Goal: Task Accomplishment & Management: Manage account settings

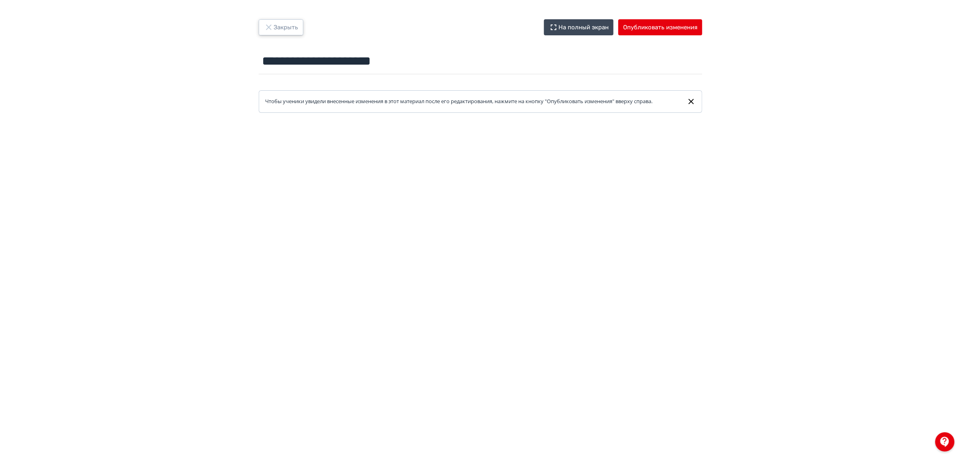
click at [290, 29] on button "Закрыть" at bounding box center [281, 27] width 45 height 16
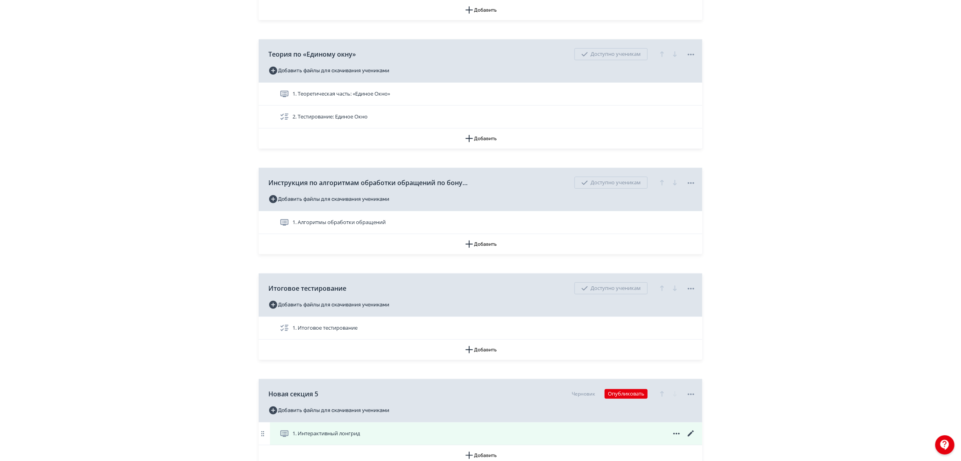
scroll to position [345, 0]
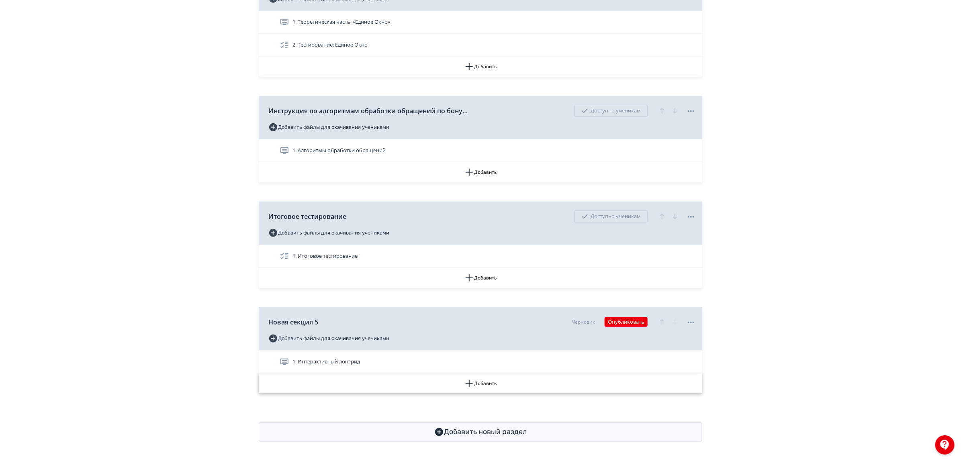
click at [478, 382] on button "Добавить" at bounding box center [481, 384] width 444 height 20
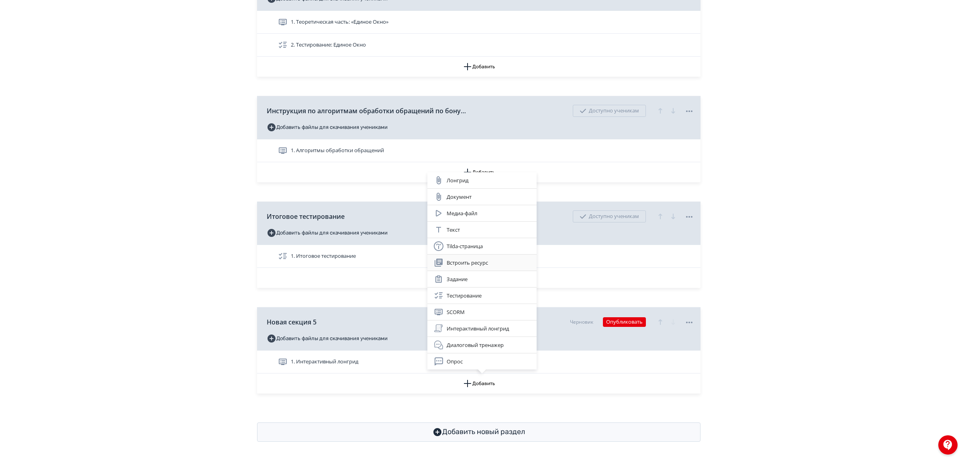
click at [475, 258] on div "Встроить ресурс" at bounding box center [482, 263] width 96 height 10
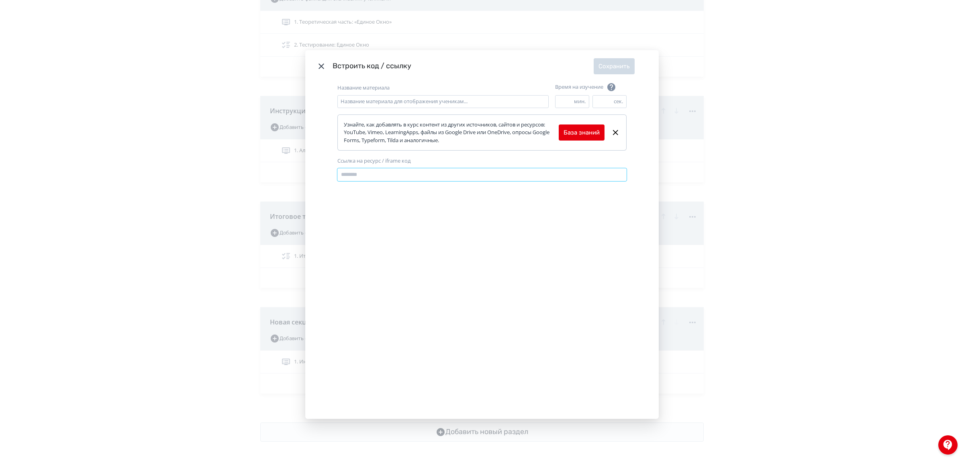
click at [389, 175] on input "Ссылка на ресурс / iframe код" at bounding box center [481, 174] width 289 height 13
click at [320, 66] on icon "Modal" at bounding box center [322, 66] width 10 height 10
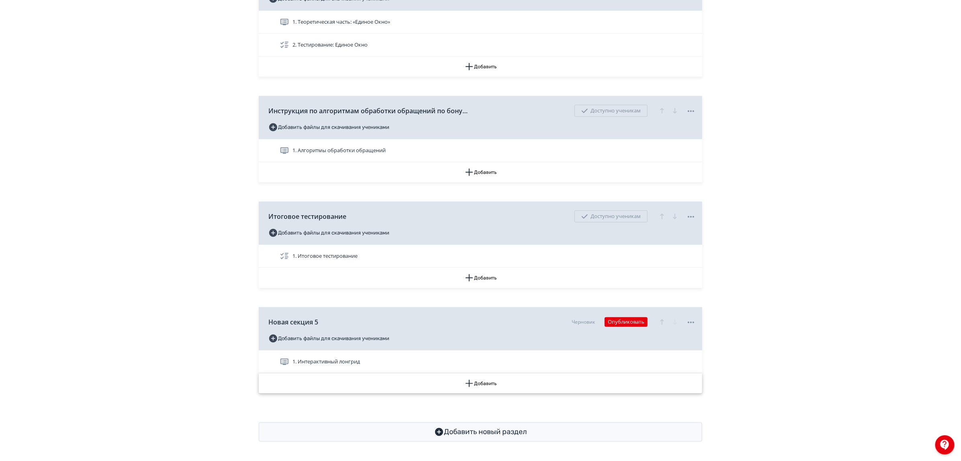
click at [481, 386] on button "Добавить" at bounding box center [481, 384] width 444 height 20
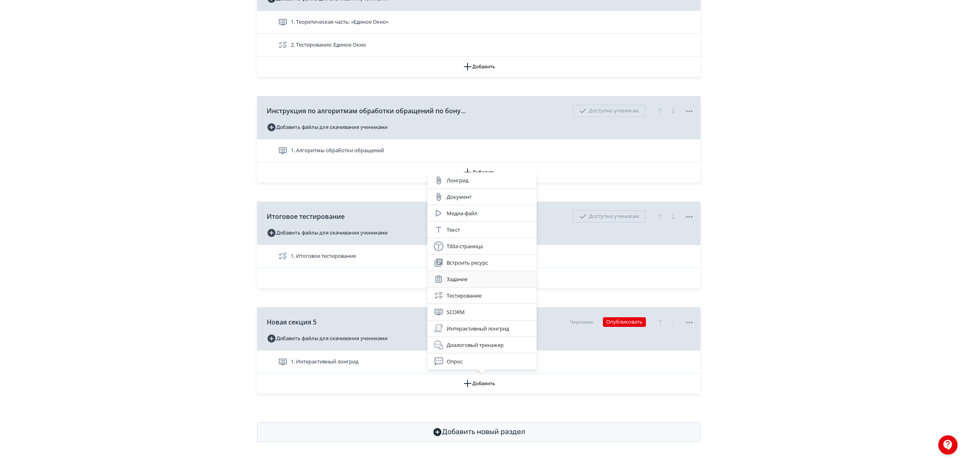
click at [468, 276] on div "Задание" at bounding box center [482, 279] width 96 height 10
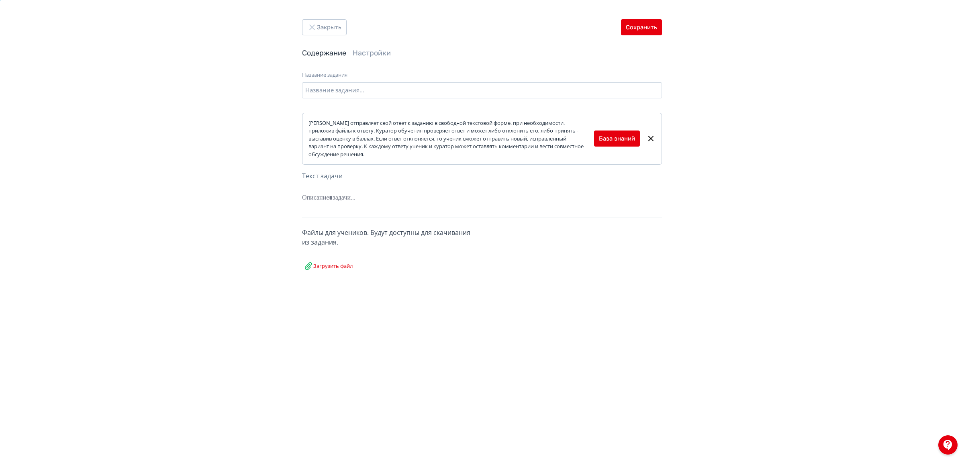
click at [337, 261] on label "Загрузить файл" at bounding box center [328, 264] width 52 height 21
click at [0, 0] on input "Загрузить файл" at bounding box center [0, 0] width 0 height 0
click at [637, 26] on button "Сохранить" at bounding box center [641, 27] width 41 height 16
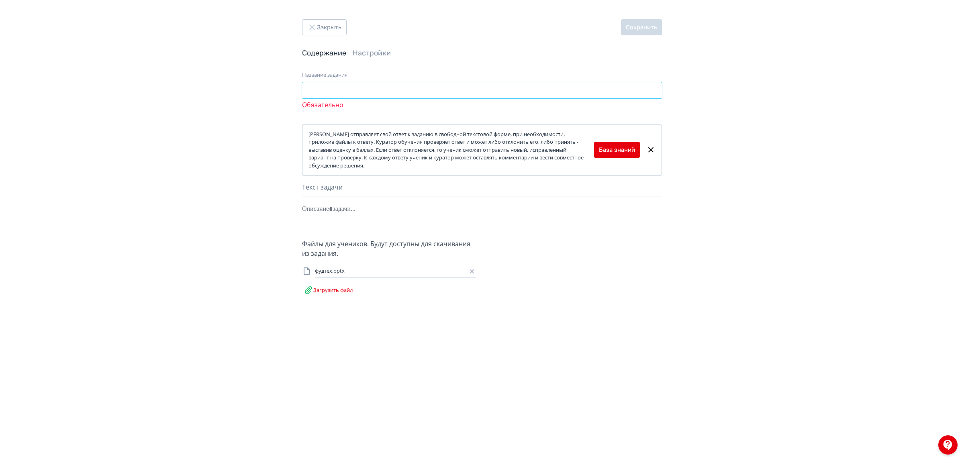
click at [368, 94] on input "Название задания" at bounding box center [482, 90] width 360 height 16
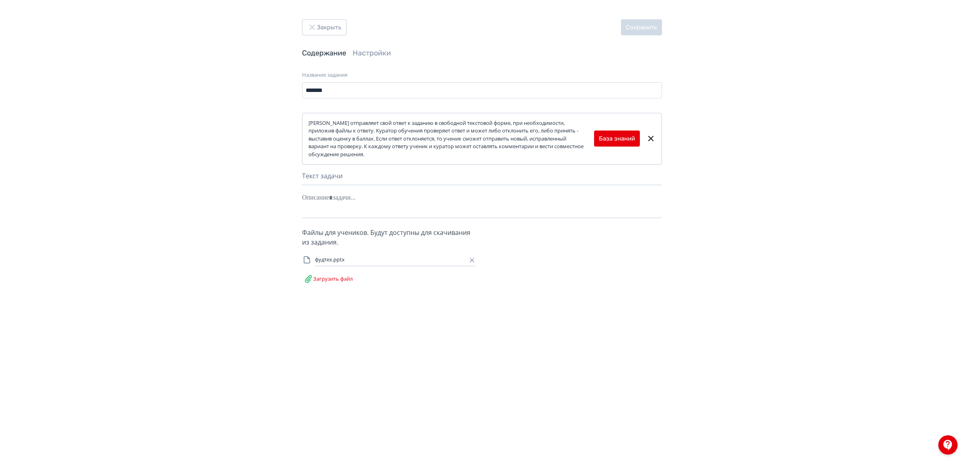
click at [461, 79] on div "Название задания" at bounding box center [482, 75] width 360 height 8
click at [454, 96] on input "*******" at bounding box center [482, 90] width 360 height 16
type input "*******"
click at [334, 196] on div at bounding box center [482, 197] width 360 height 15
click at [350, 174] on div "Текст задачи" at bounding box center [482, 178] width 360 height 14
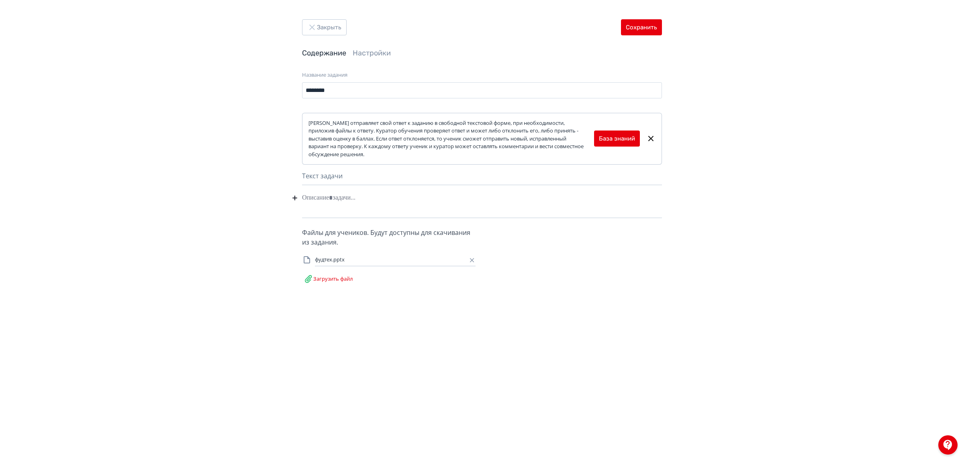
click at [344, 203] on div at bounding box center [482, 197] width 360 height 15
click at [663, 27] on div "Закрыть Сохранить Содержание Настройки Название задания ******* Название задани…" at bounding box center [482, 230] width 964 height 461
click at [637, 19] on button "Сохранить" at bounding box center [641, 27] width 41 height 16
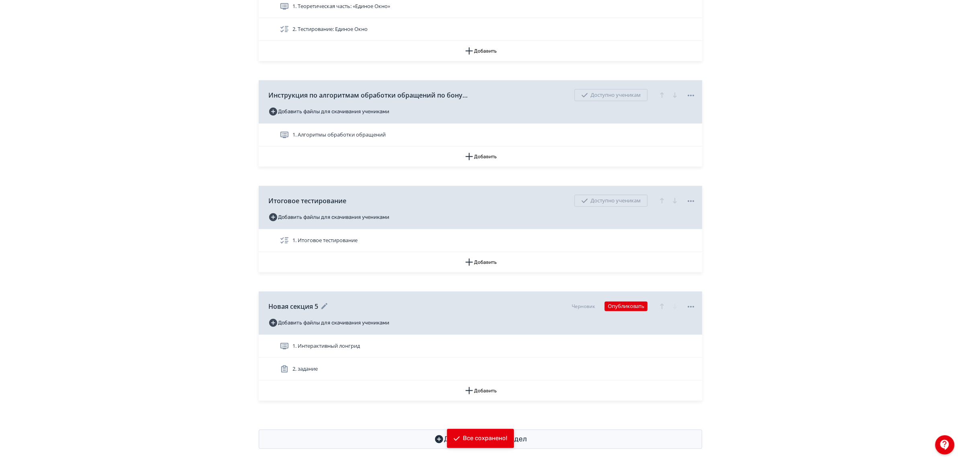
scroll to position [368, 0]
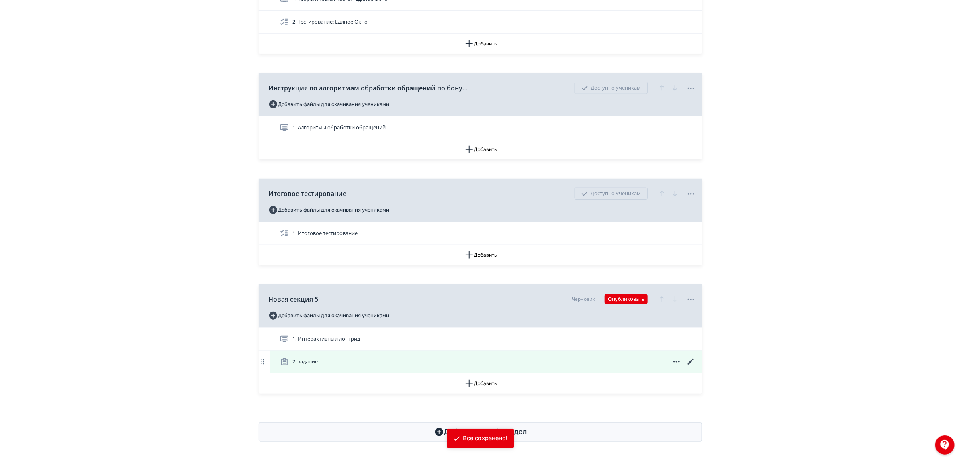
click at [330, 364] on div "2. задание" at bounding box center [488, 362] width 416 height 10
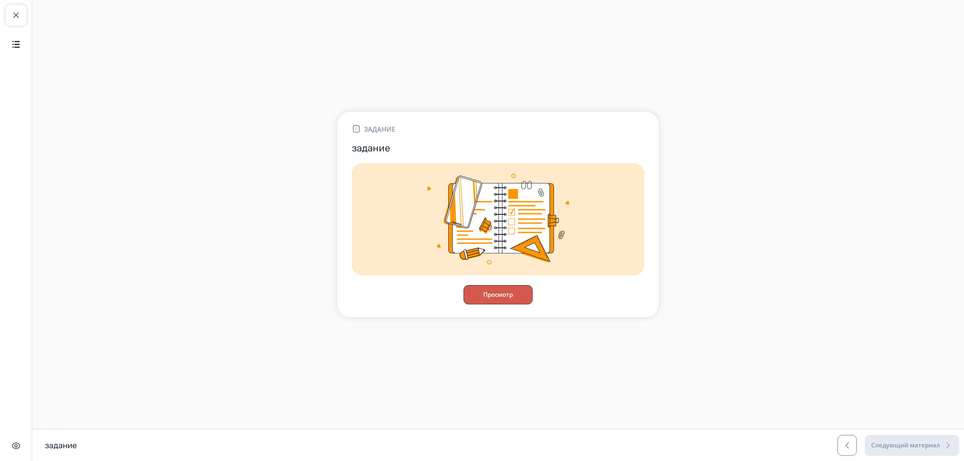
click at [495, 291] on button "Просмотр" at bounding box center [498, 294] width 69 height 19
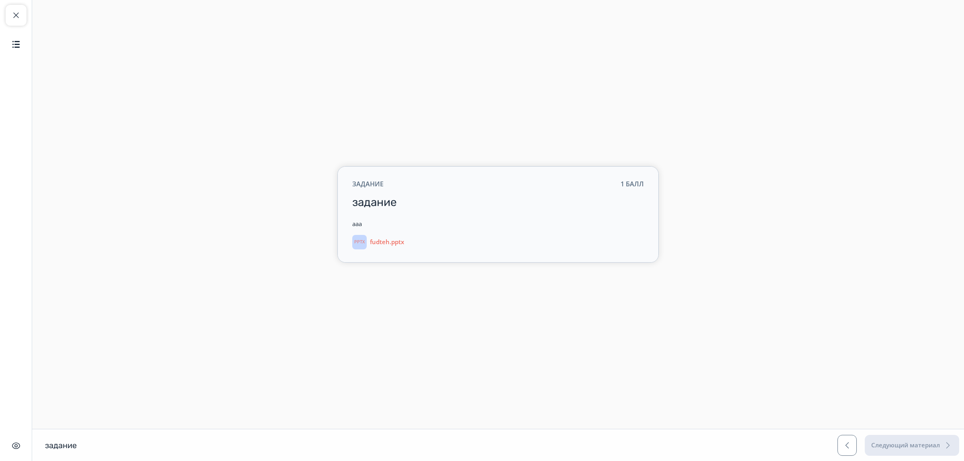
click at [374, 238] on p "fudteh.pptx" at bounding box center [387, 241] width 34 height 7
click at [15, 21] on button "Закрыть курс" at bounding box center [16, 15] width 21 height 21
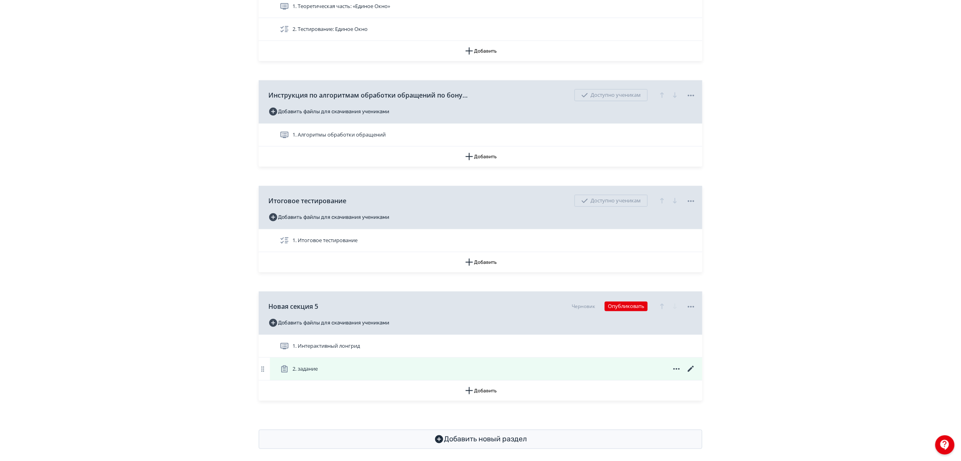
scroll to position [368, 0]
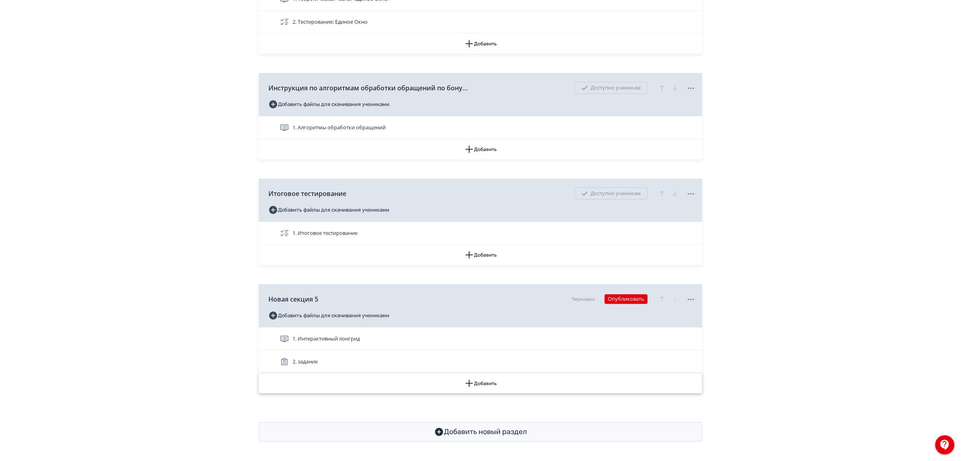
click at [490, 386] on button "Добавить" at bounding box center [481, 384] width 444 height 20
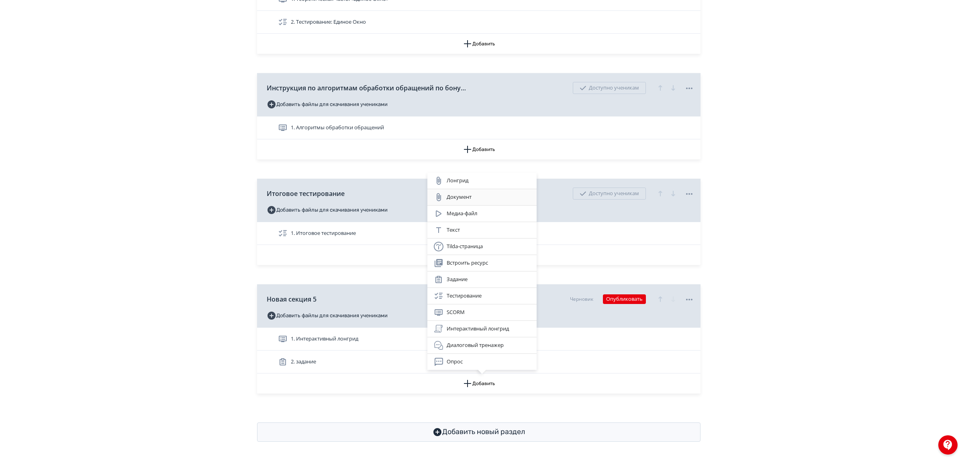
click at [467, 193] on div "Документ" at bounding box center [482, 197] width 96 height 10
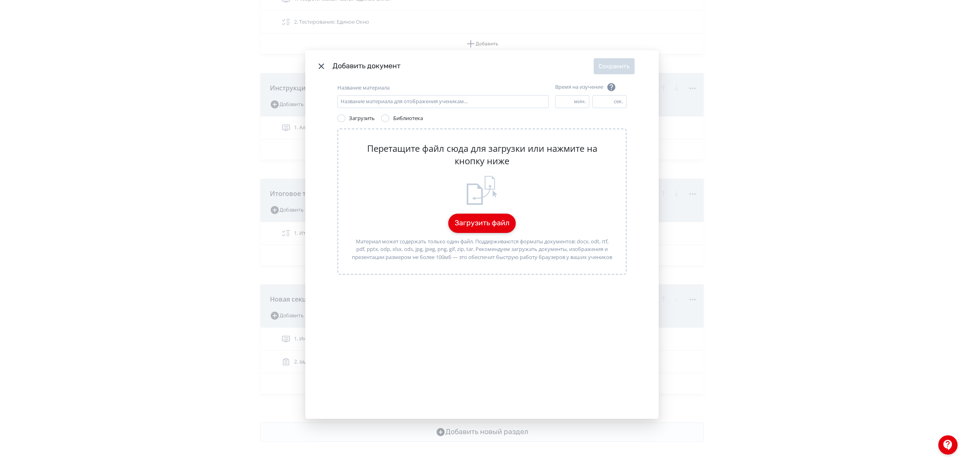
click at [490, 219] on button "Загрузить файл" at bounding box center [481, 223] width 67 height 19
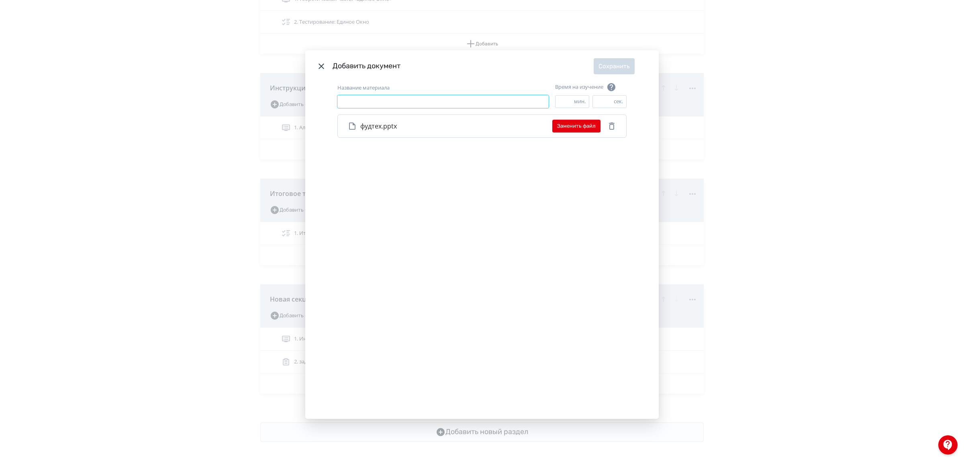
click at [385, 99] on input "Название материала" at bounding box center [442, 101] width 211 height 13
type input "**********"
click at [625, 67] on button "Сохранить" at bounding box center [614, 66] width 41 height 16
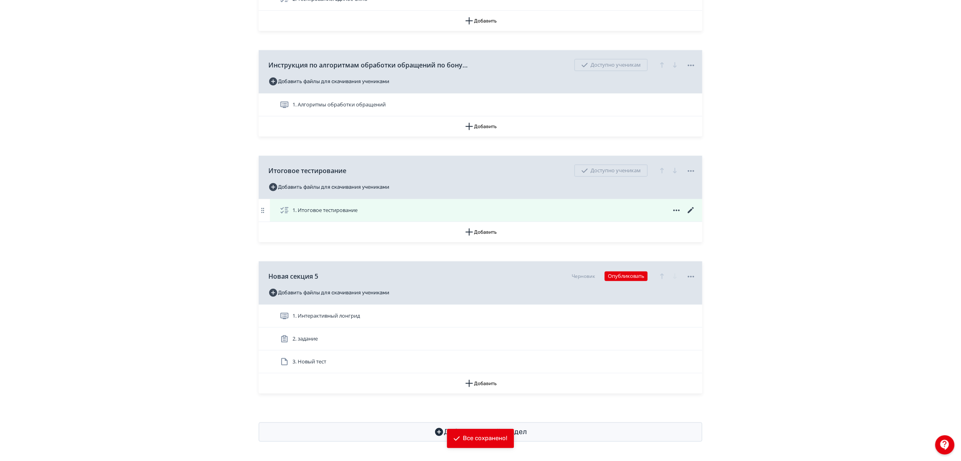
scroll to position [391, 0]
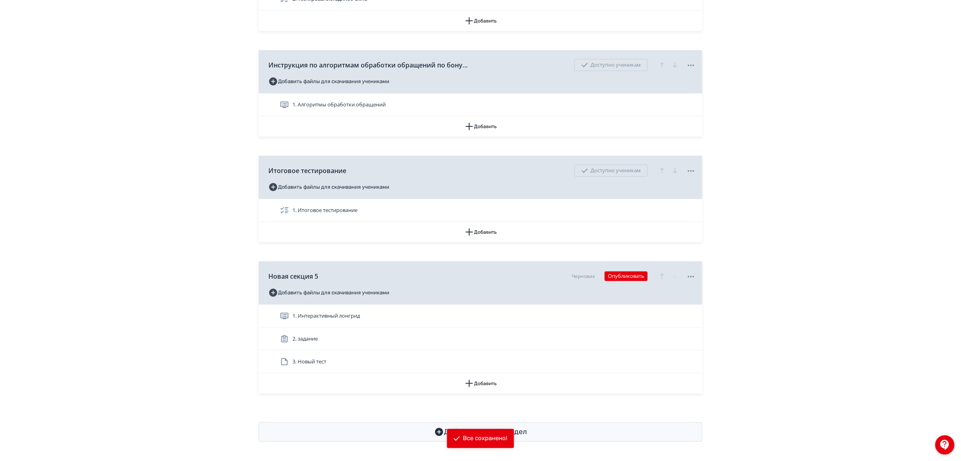
click at [379, 365] on div "3. Новый тест" at bounding box center [488, 362] width 416 height 10
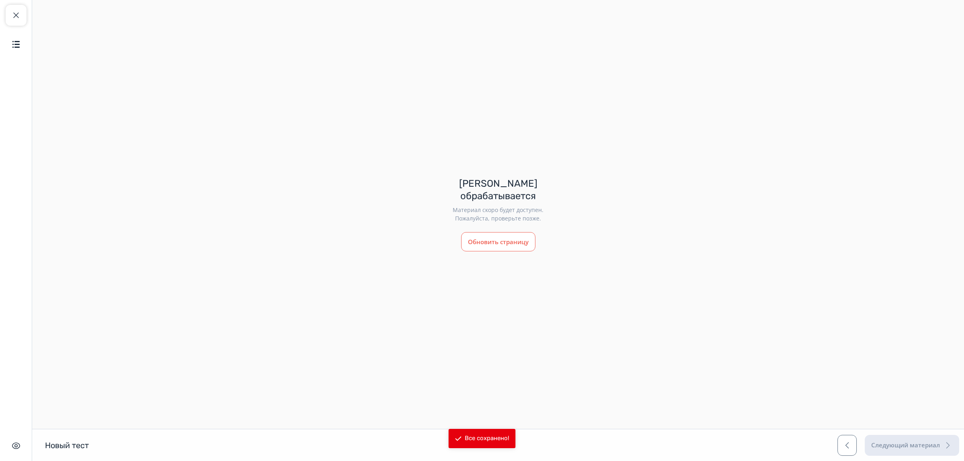
click at [503, 232] on button "Обновить страницу" at bounding box center [498, 241] width 74 height 19
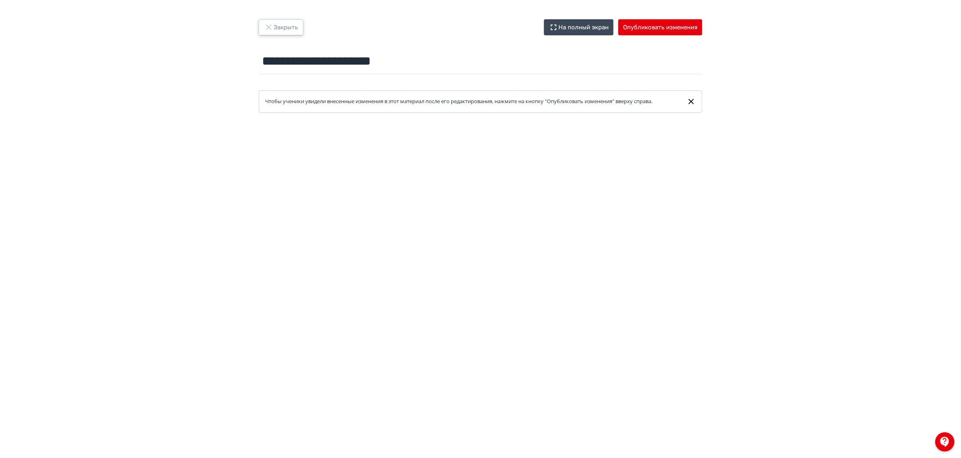
click at [282, 27] on button "Закрыть" at bounding box center [281, 27] width 45 height 16
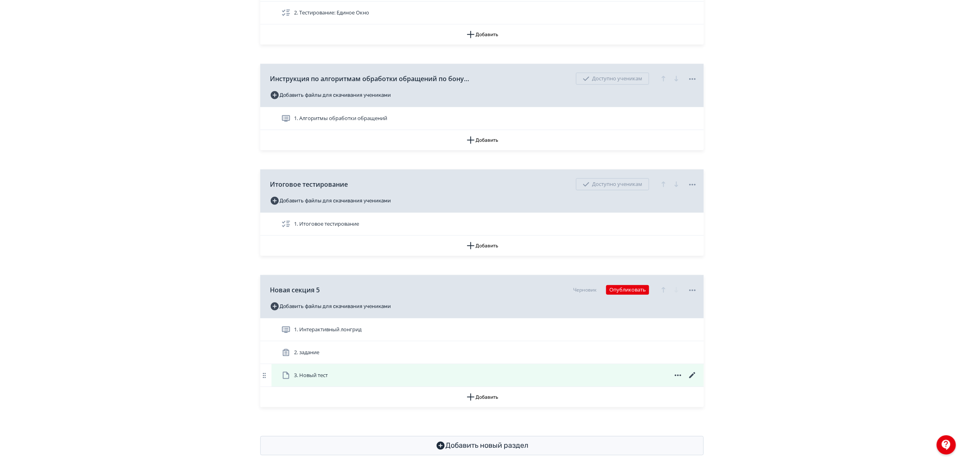
scroll to position [391, 0]
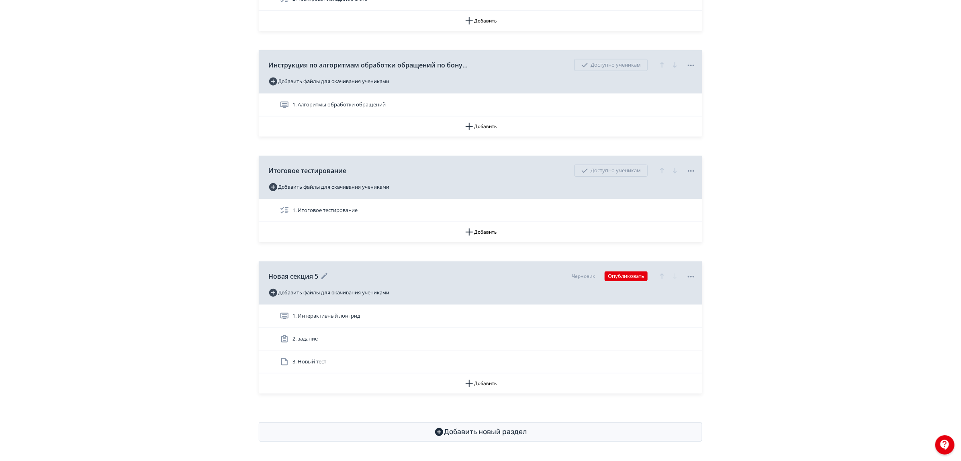
click at [689, 273] on icon at bounding box center [691, 277] width 10 height 10
click at [691, 290] on div "Удалить" at bounding box center [692, 293] width 33 height 16
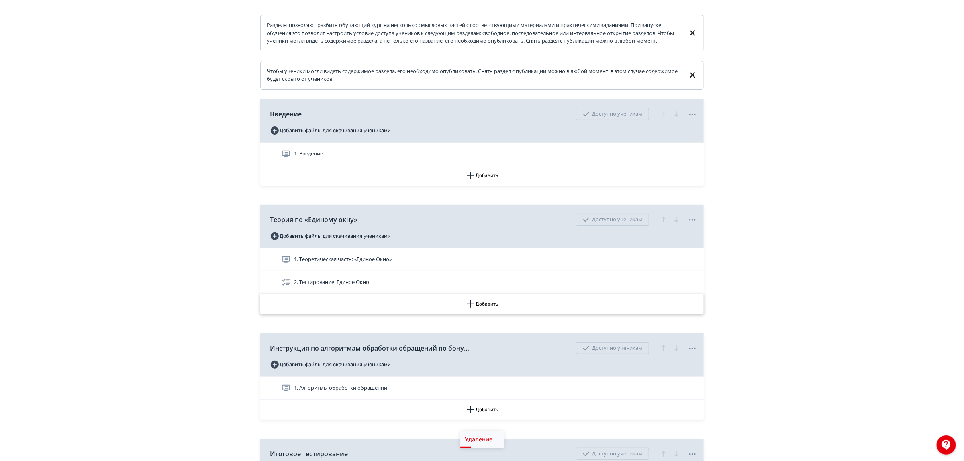
scroll to position [0, 0]
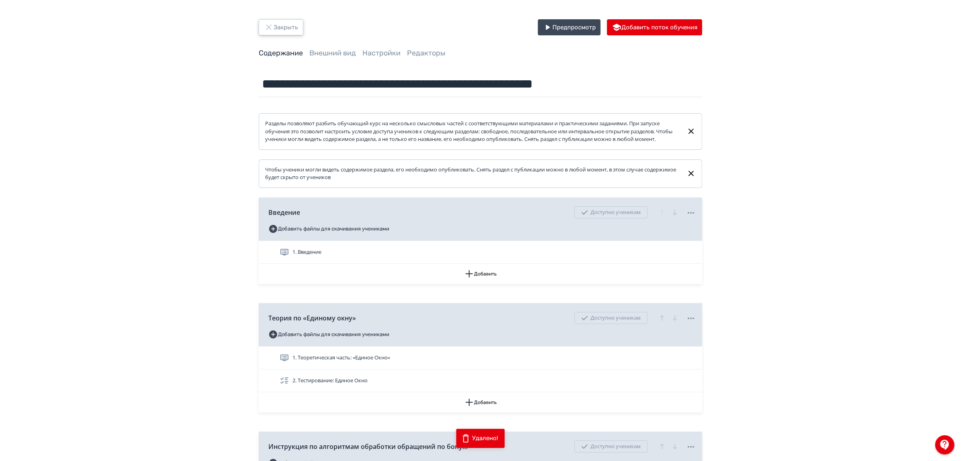
click at [294, 24] on button "Закрыть" at bounding box center [281, 27] width 45 height 16
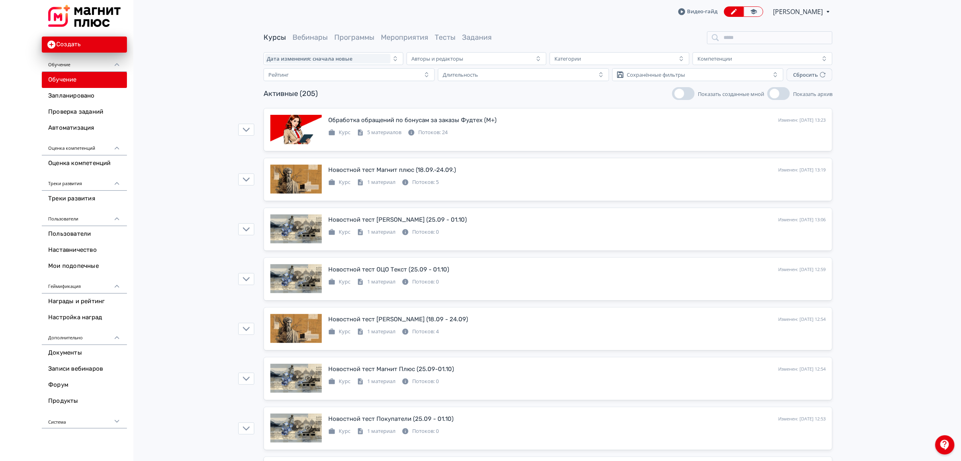
click at [687, 91] on button "Показать созданные мной" at bounding box center [683, 93] width 22 height 13
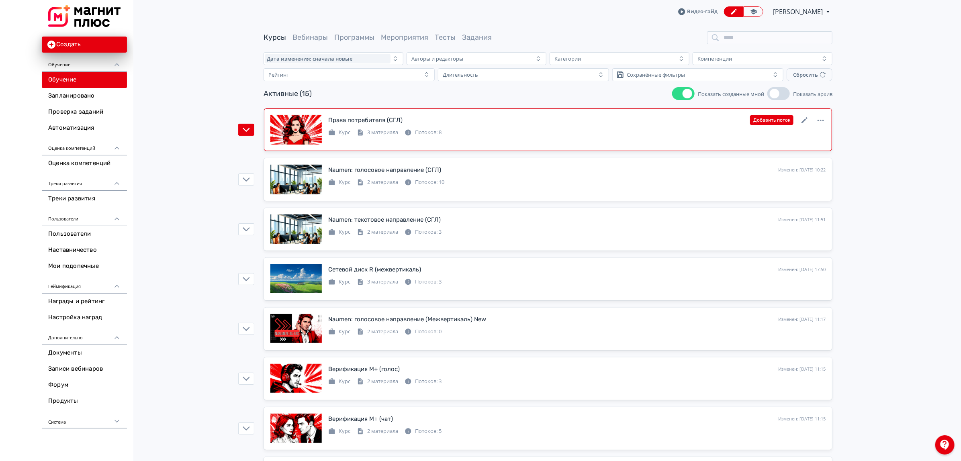
click at [378, 123] on div "Права потребителя (СГЛ)" at bounding box center [365, 120] width 74 height 9
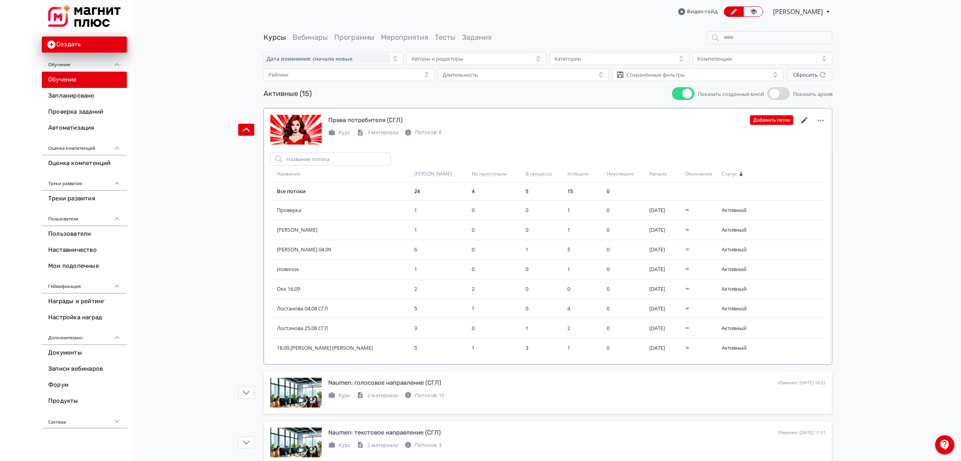
click at [804, 118] on icon at bounding box center [805, 121] width 10 height 10
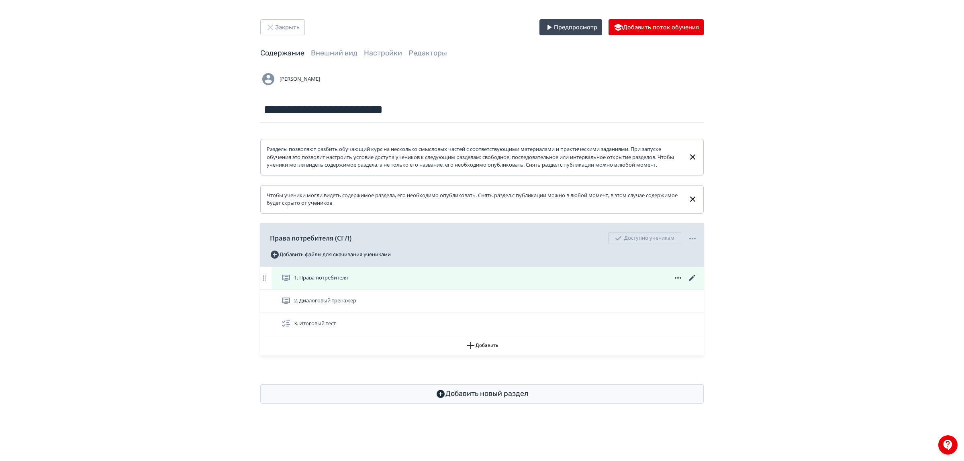
click at [523, 289] on div "1. Права потребителя" at bounding box center [488, 278] width 432 height 22
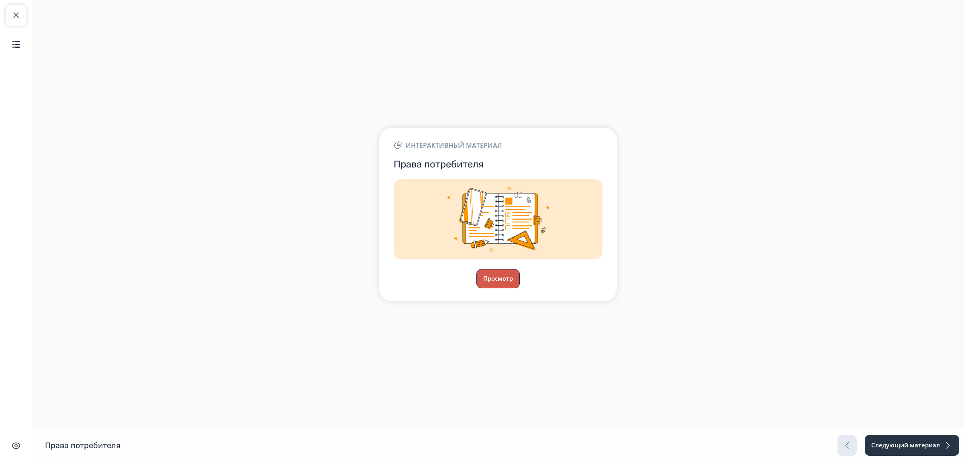
click at [494, 276] on button "Просмотр" at bounding box center [497, 278] width 43 height 19
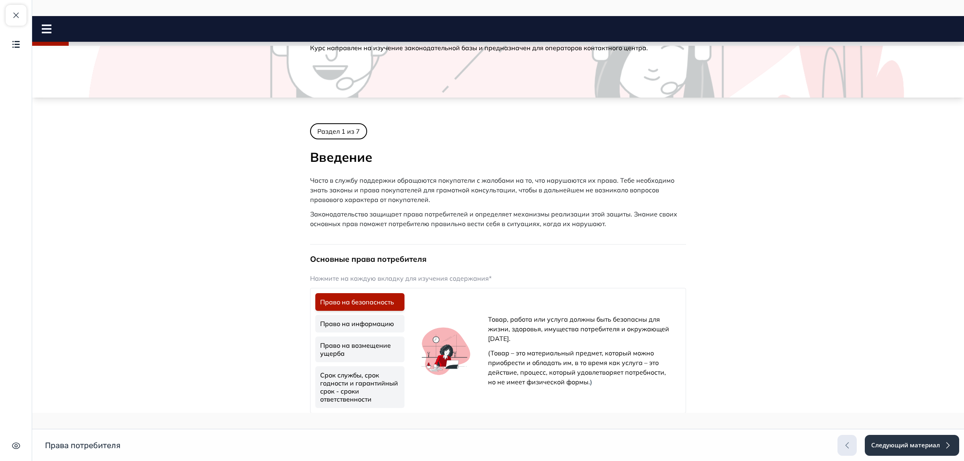
scroll to position [151, 0]
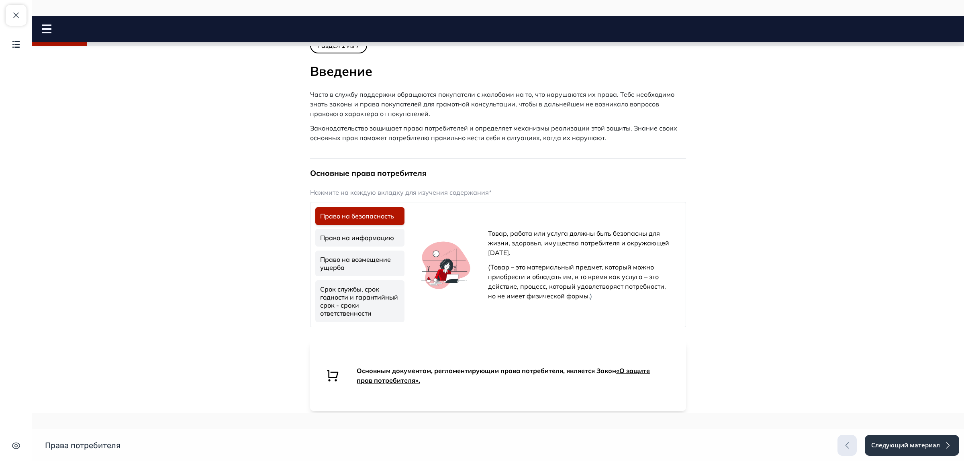
click at [356, 232] on link "Право на информацию" at bounding box center [359, 238] width 89 height 18
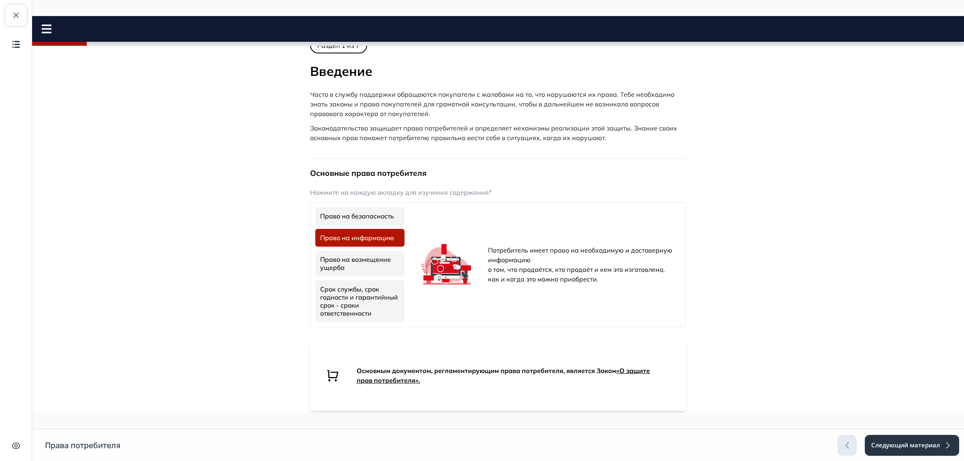
click at [357, 256] on link "Право на возмещение ущерба" at bounding box center [359, 264] width 89 height 26
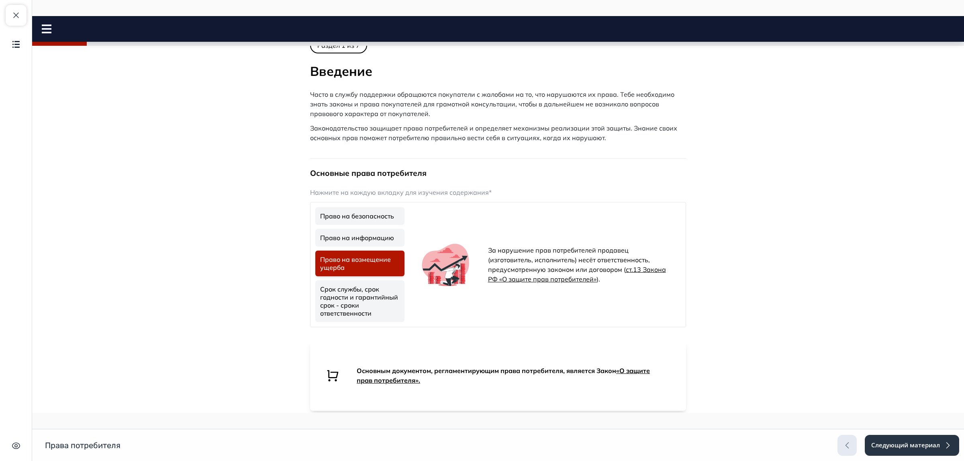
click at [348, 302] on link "Срок службы, срок годности и гарантийный срок - сроки ответственности" at bounding box center [359, 301] width 89 height 42
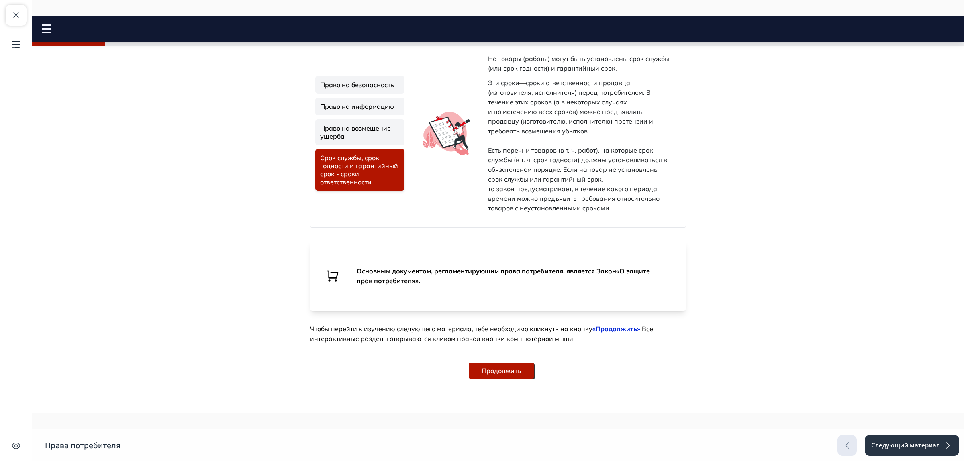
click at [501, 366] on button "Продолжить" at bounding box center [501, 371] width 65 height 16
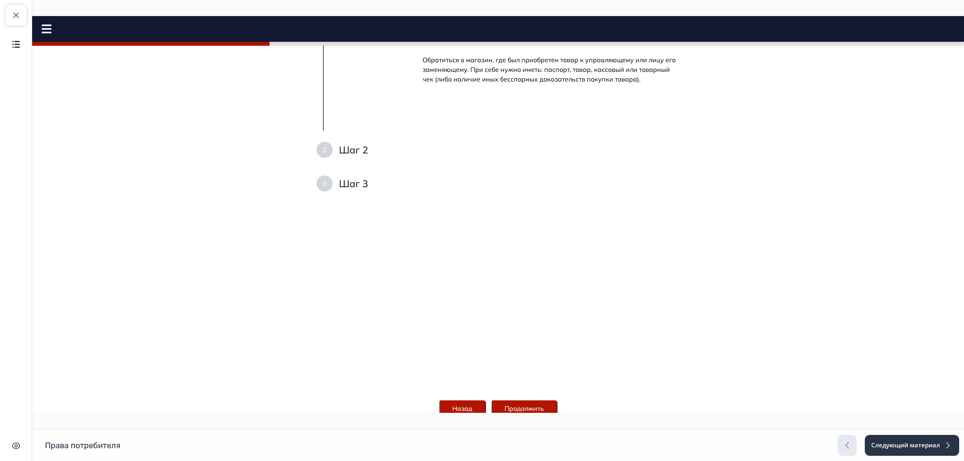
scroll to position [1055, 0]
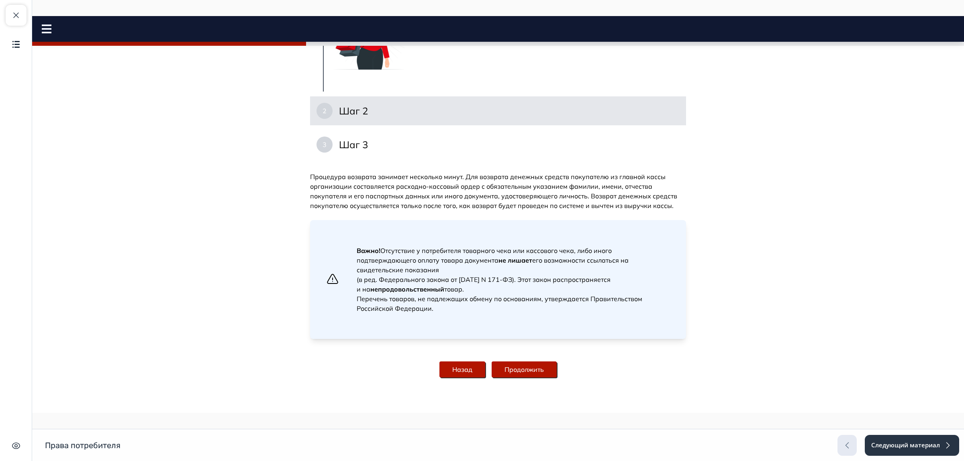
click at [323, 116] on span "2" at bounding box center [325, 111] width 4 height 10
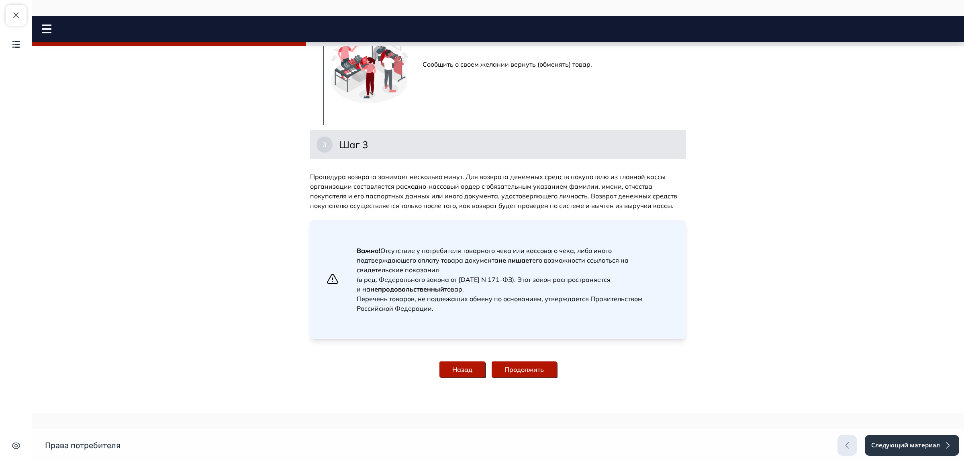
click at [317, 153] on div "3" at bounding box center [325, 145] width 16 height 16
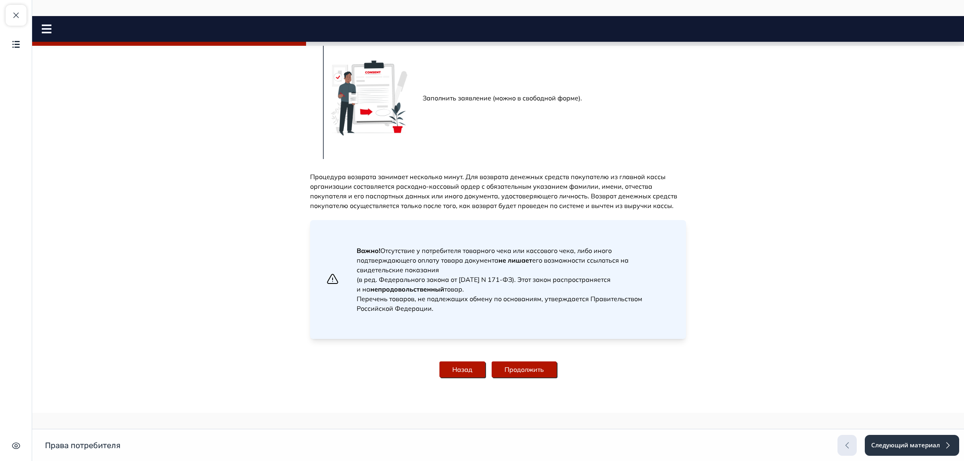
scroll to position [1176, 0]
click at [511, 368] on button "Продолжить" at bounding box center [524, 370] width 65 height 16
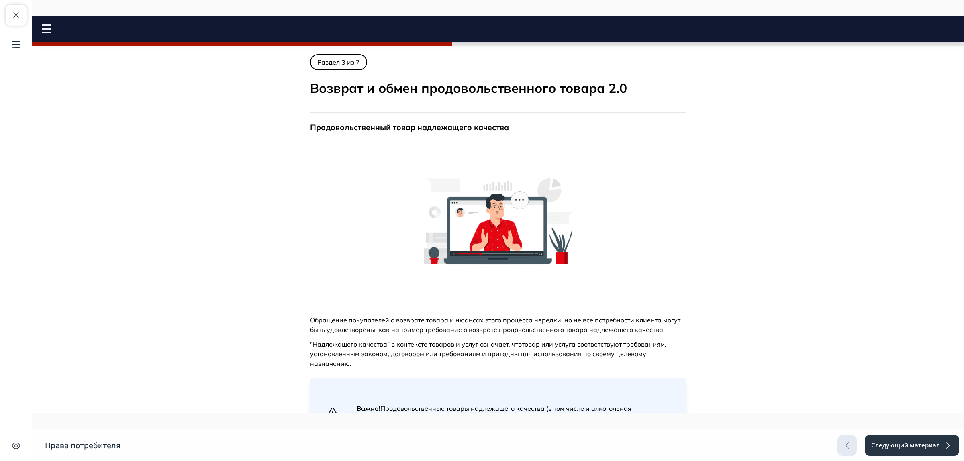
scroll to position [0, 0]
click at [20, 19] on span "button" at bounding box center [16, 15] width 10 height 10
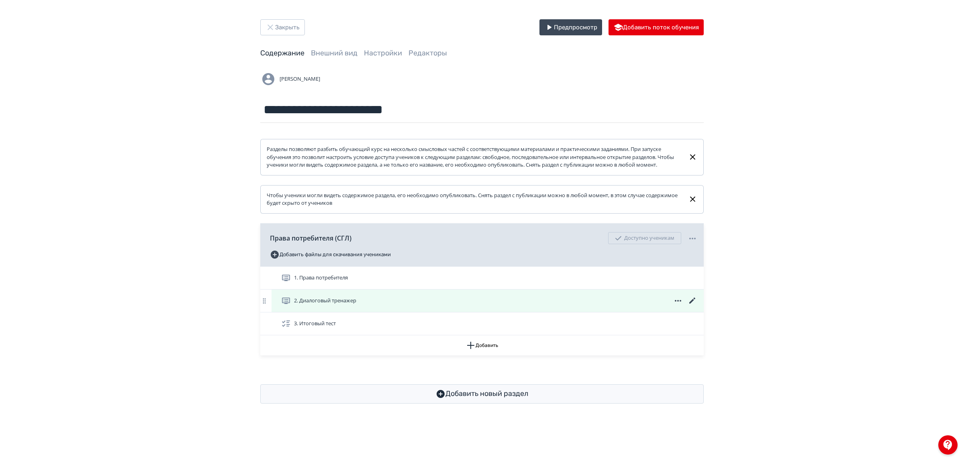
click at [347, 305] on span "2. Диалоговый тренажер" at bounding box center [325, 301] width 62 height 8
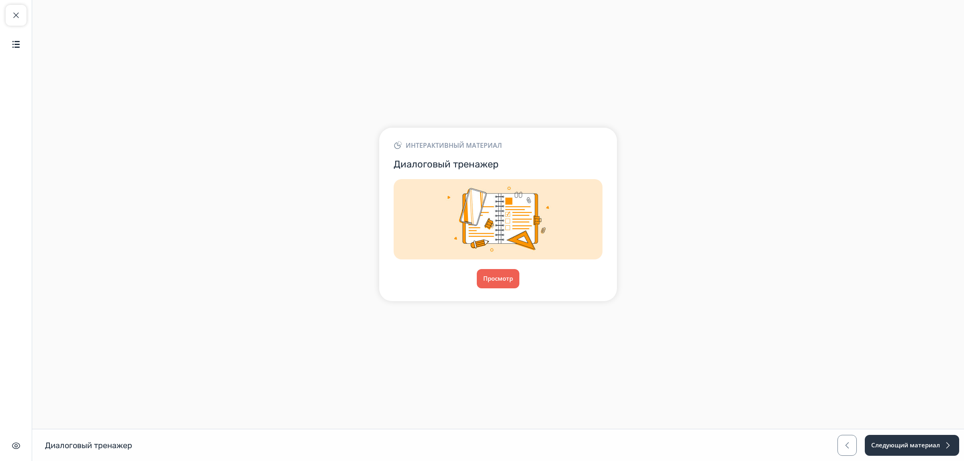
click at [483, 289] on div "Интерактивный материал Диалоговый тренажер Просмотр" at bounding box center [498, 214] width 238 height 173
click at [488, 278] on button "Просмотр" at bounding box center [497, 278] width 43 height 19
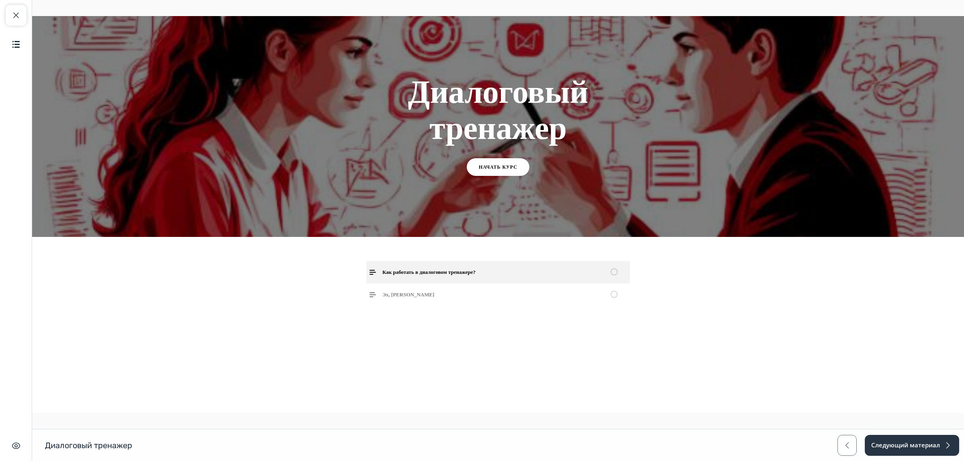
click at [559, 273] on link "Как работать в диалоговом тренажере?" at bounding box center [498, 272] width 264 height 22
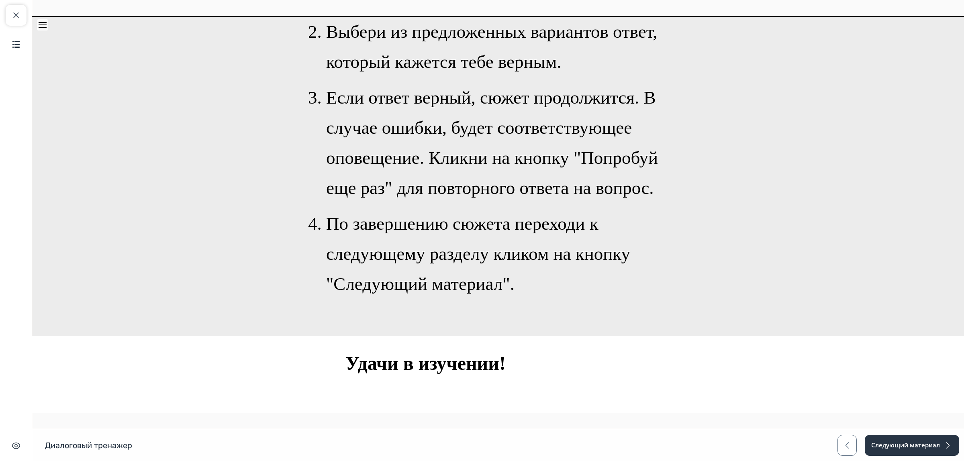
scroll to position [257, 0]
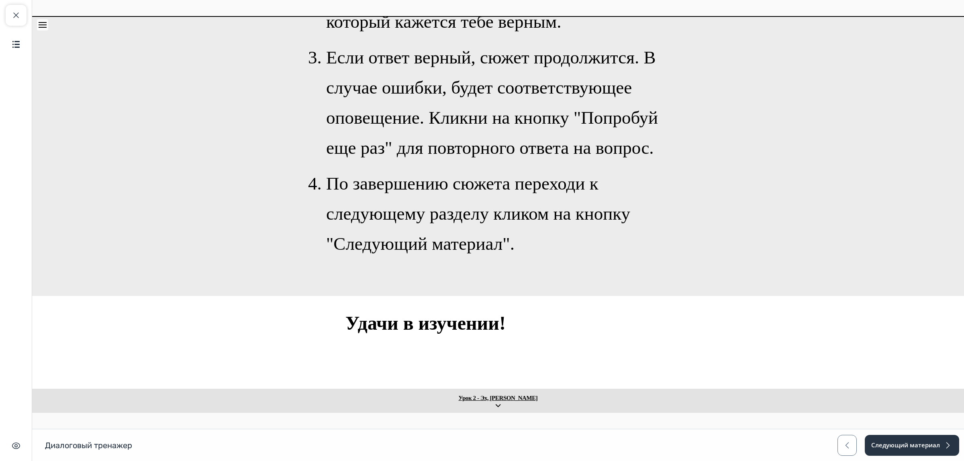
click at [499, 403] on link "Урок 2 - Эх, [PERSON_NAME]" at bounding box center [498, 401] width 932 height 25
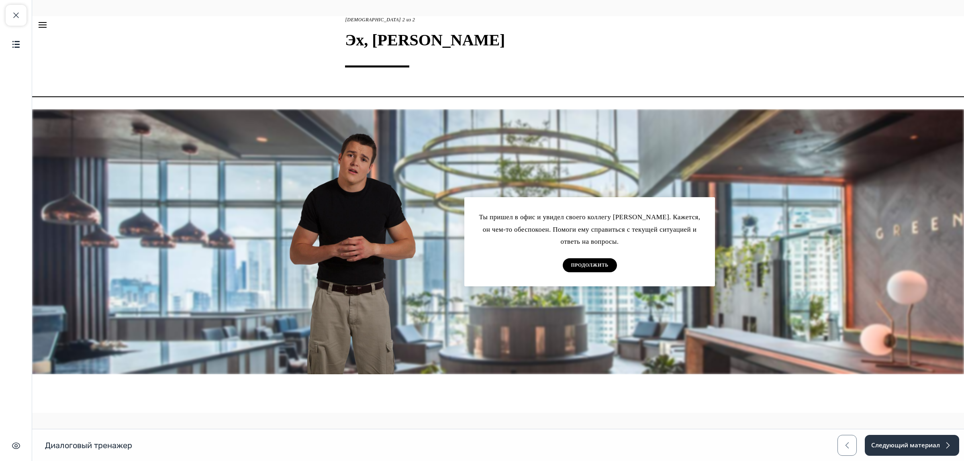
scroll to position [56, 0]
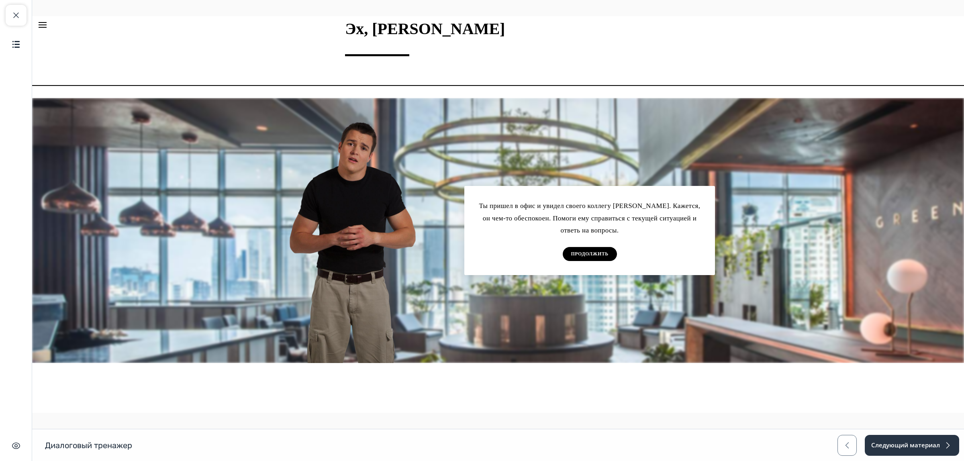
click at [589, 255] on span "ПРОДОЛЖИТЬ" at bounding box center [589, 254] width 37 height 6
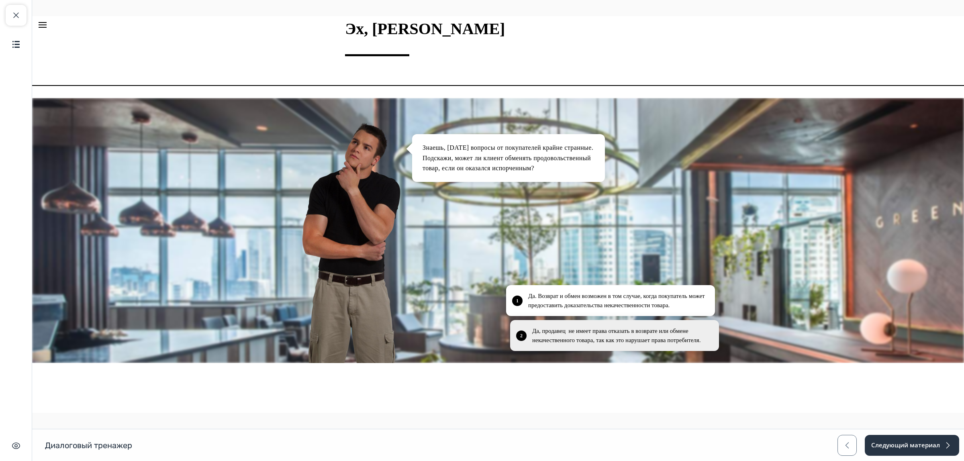
click at [534, 330] on p "Да, продавец не имеет права отказать в возврате или обмене некачественного това…" at bounding box center [621, 336] width 179 height 18
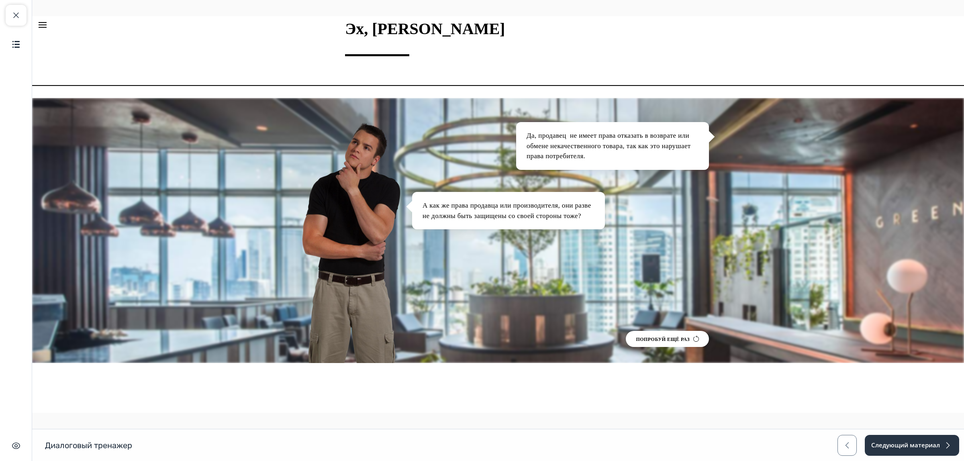
click at [659, 341] on span "ПОПРОБУЙ ЕЩЁ РАЗ" at bounding box center [667, 340] width 63 height 6
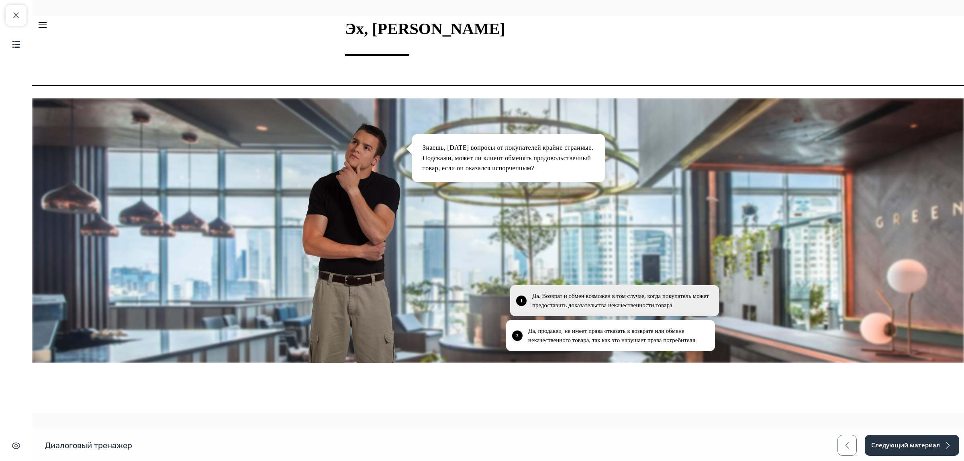
click at [575, 292] on p "Да. Возврат и обмен возможен в том случае, когда покупатель может предоставить …" at bounding box center [621, 301] width 179 height 18
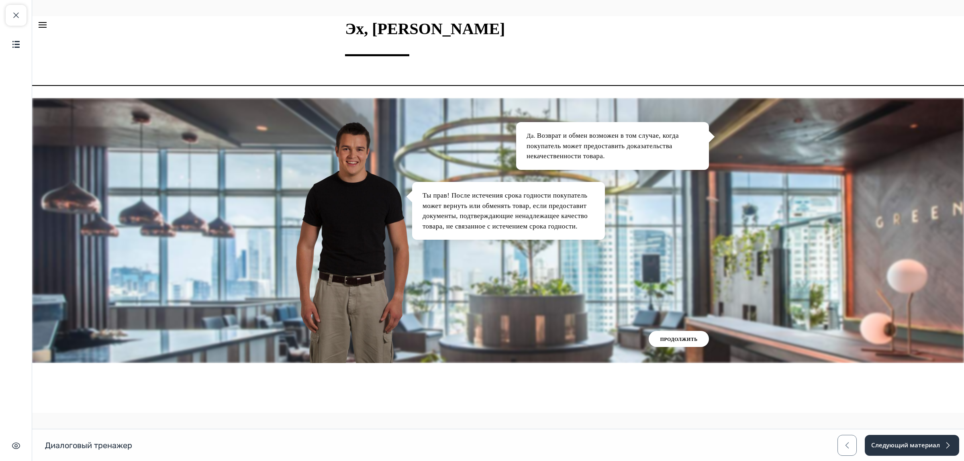
click at [669, 336] on button "ПРОДОЛЖИТЬ" at bounding box center [679, 339] width 60 height 16
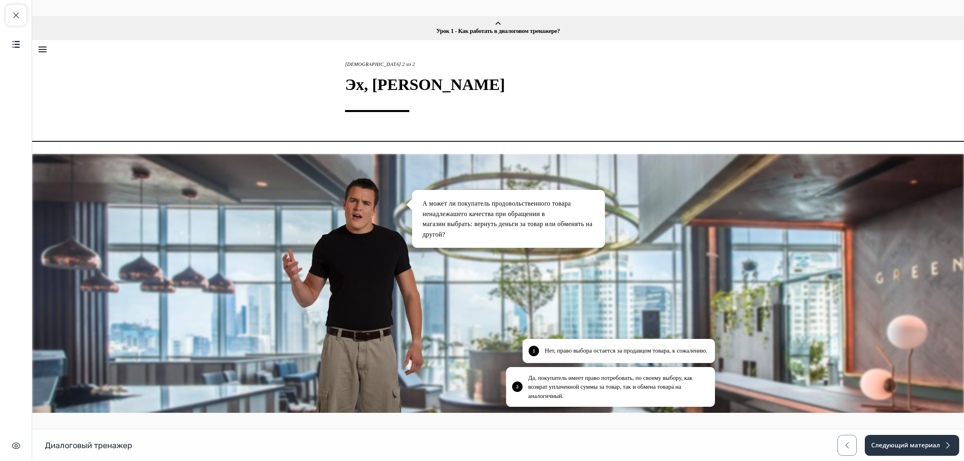
scroll to position [0, 0]
click at [17, 17] on span "button" at bounding box center [16, 15] width 10 height 10
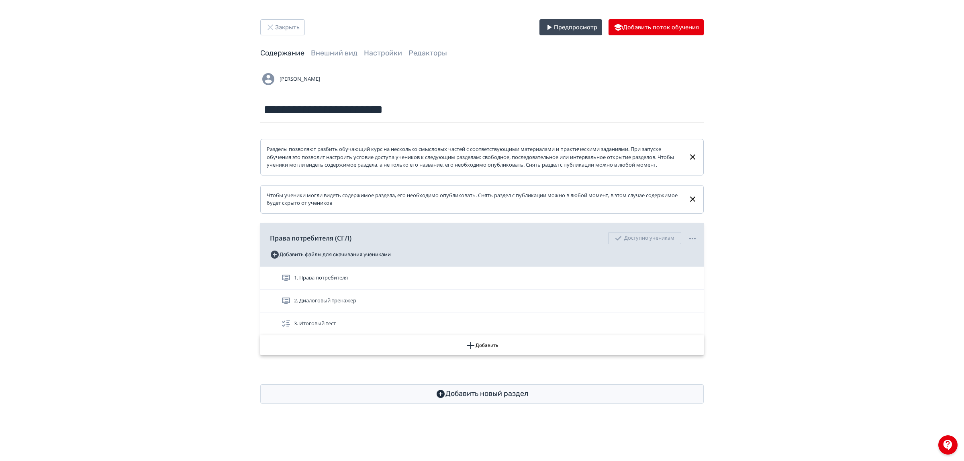
click at [479, 356] on button "Добавить" at bounding box center [482, 345] width 444 height 20
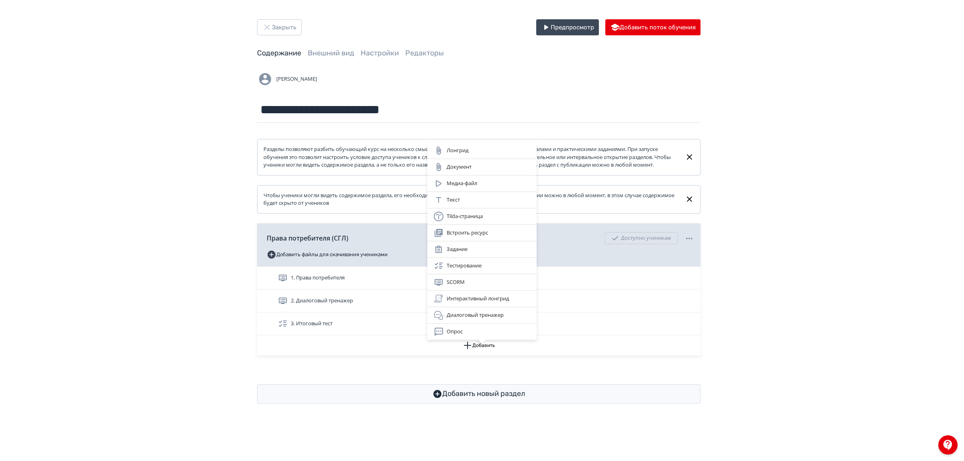
click at [853, 211] on div "Лонгрид Документ Медиа-файл Текст Tilda-страница Встроить ресурс Задание Тестир…" at bounding box center [482, 230] width 964 height 461
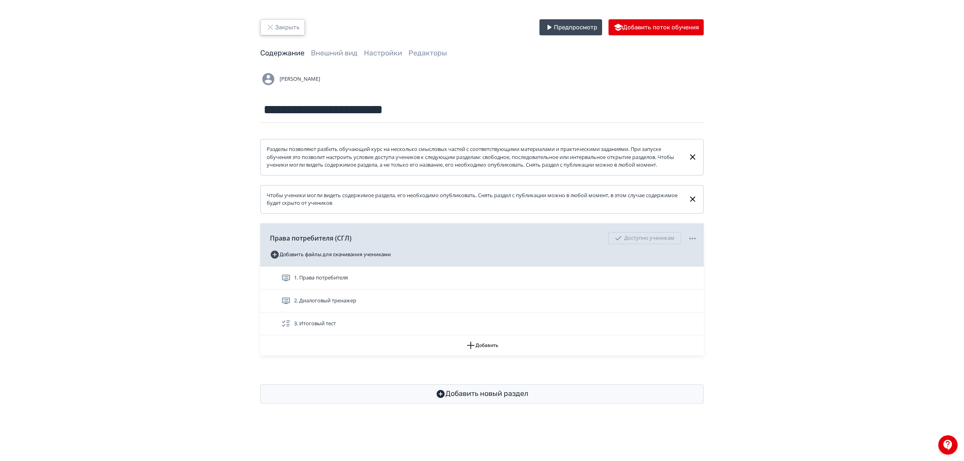
click at [289, 31] on button "Закрыть" at bounding box center [282, 27] width 45 height 16
